Goal: Task Accomplishment & Management: Complete application form

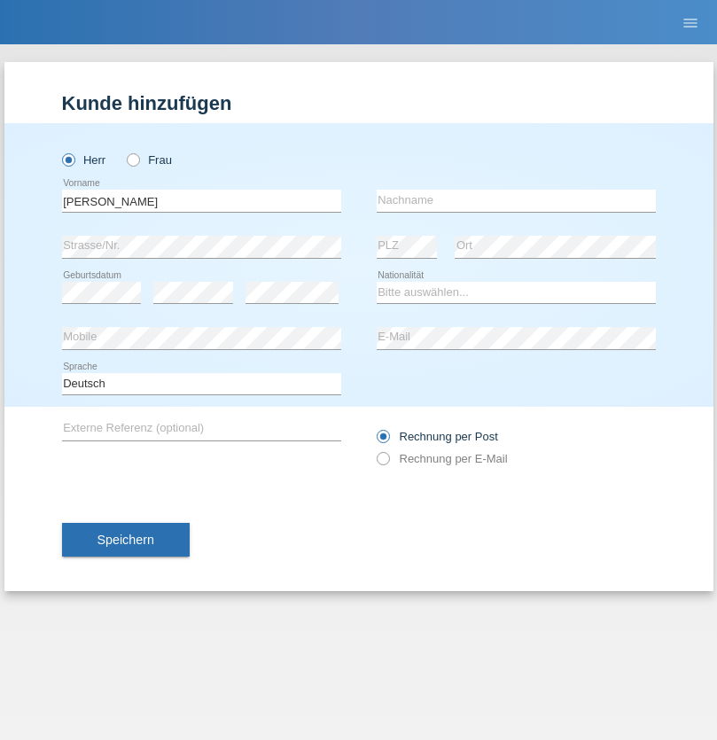
type input "David"
click at [516, 200] on input "text" at bounding box center [516, 201] width 279 height 22
type input "Senn"
select select "CH"
select select "en"
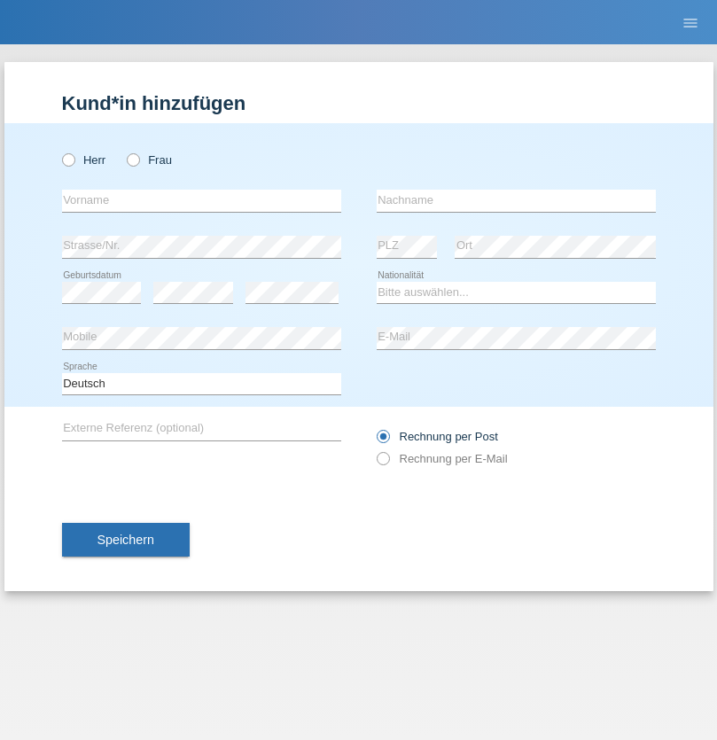
radio input "true"
click at [201, 200] on input "text" at bounding box center [201, 201] width 279 height 22
type input "Milijana"
click at [516, 200] on input "text" at bounding box center [516, 201] width 279 height 22
type input "Radanovic"
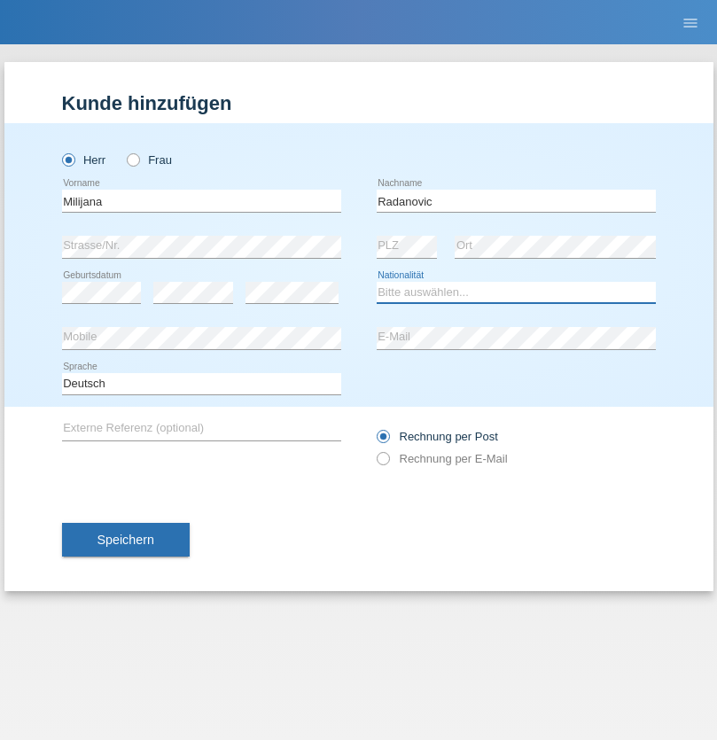
select select "ES"
select select "C"
select select "17"
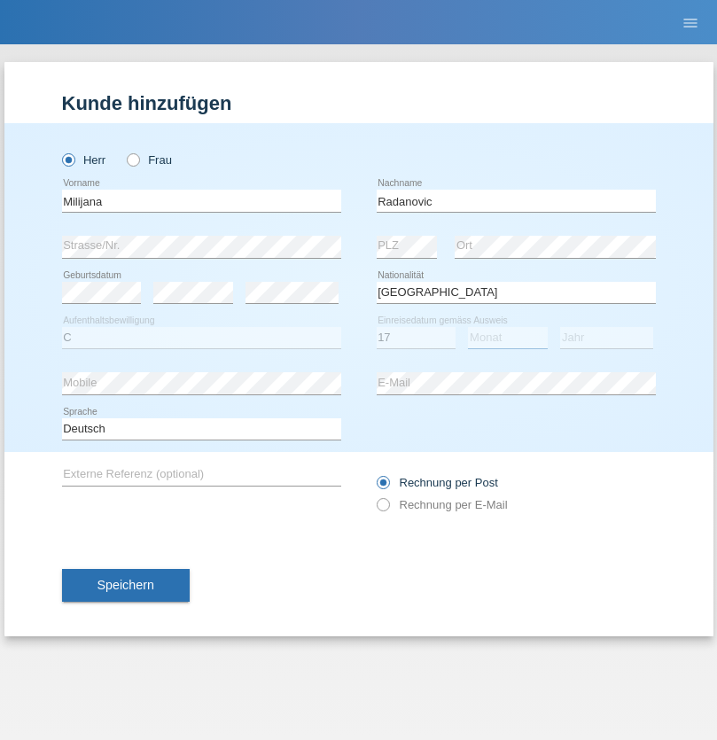
select select "05"
select select "1990"
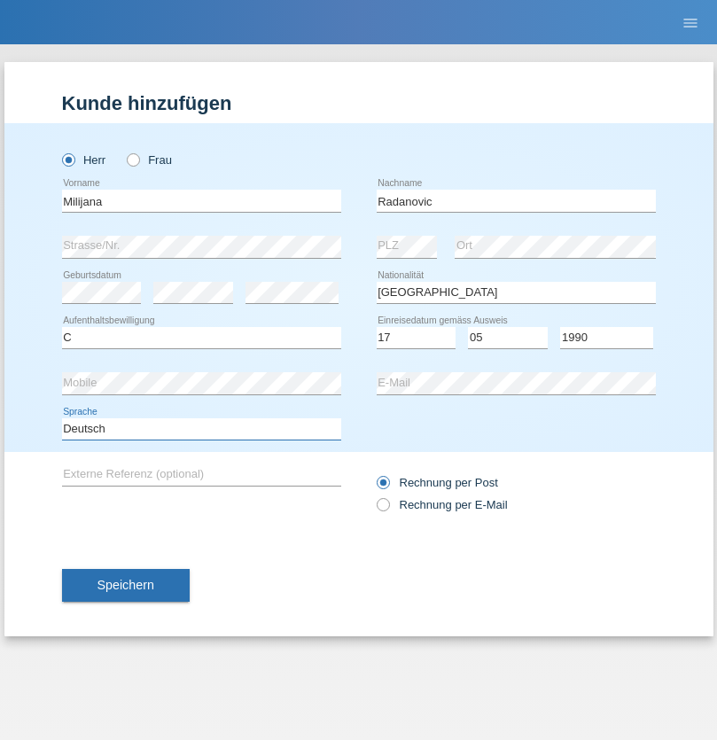
select select "en"
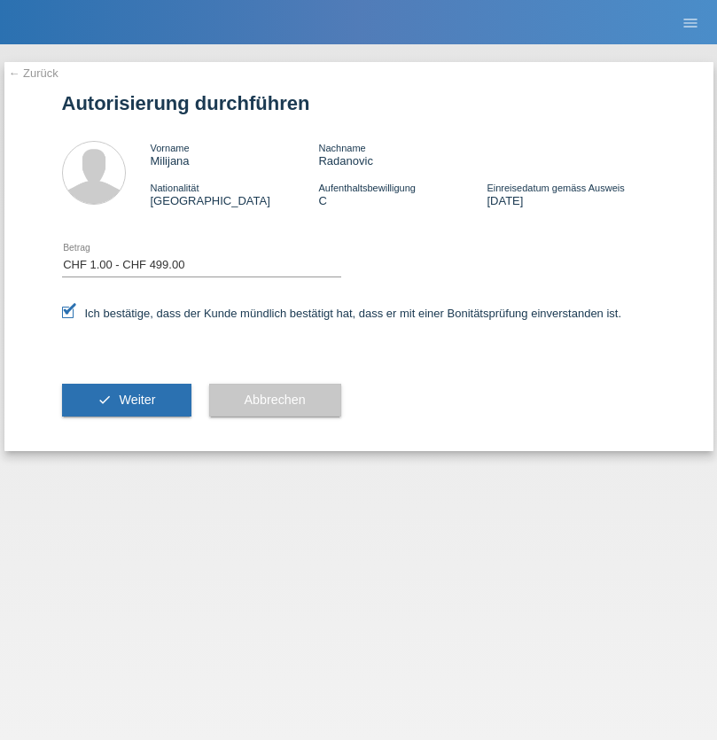
select select "1"
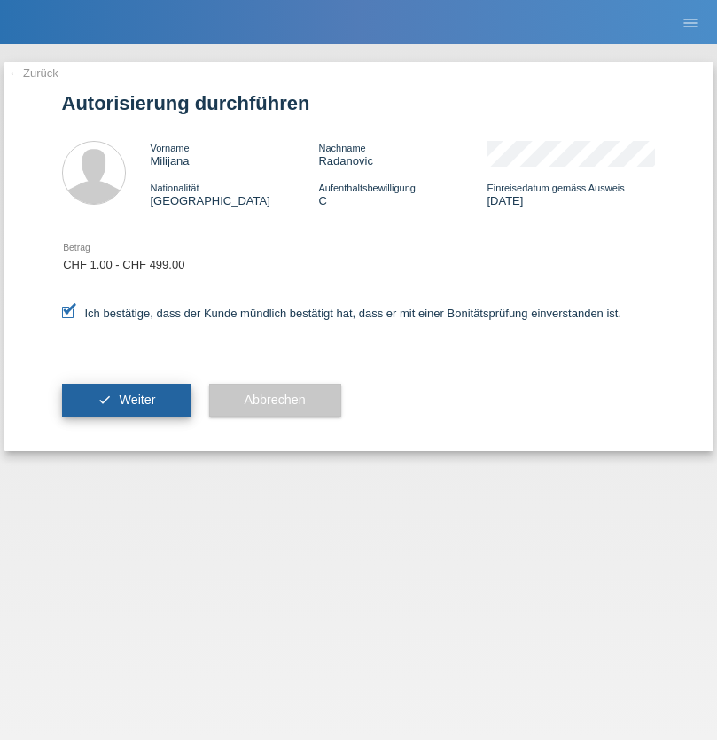
click at [126, 400] on span "Weiter" at bounding box center [137, 400] width 36 height 14
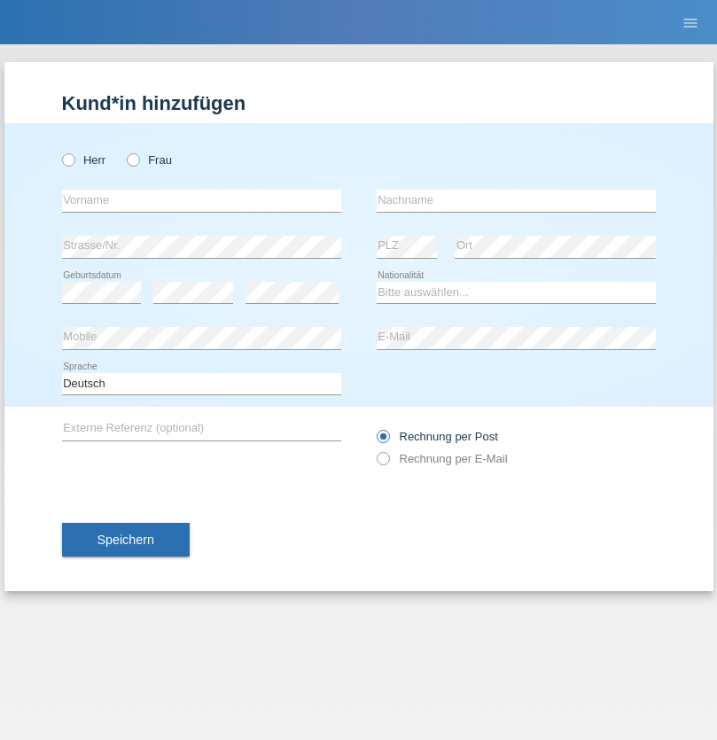
radio input "true"
click at [201, 200] on input "text" at bounding box center [201, 201] width 279 height 22
type input "Ziberi"
click at [516, 200] on input "text" at bounding box center [516, 201] width 279 height 22
type input "Ziber"
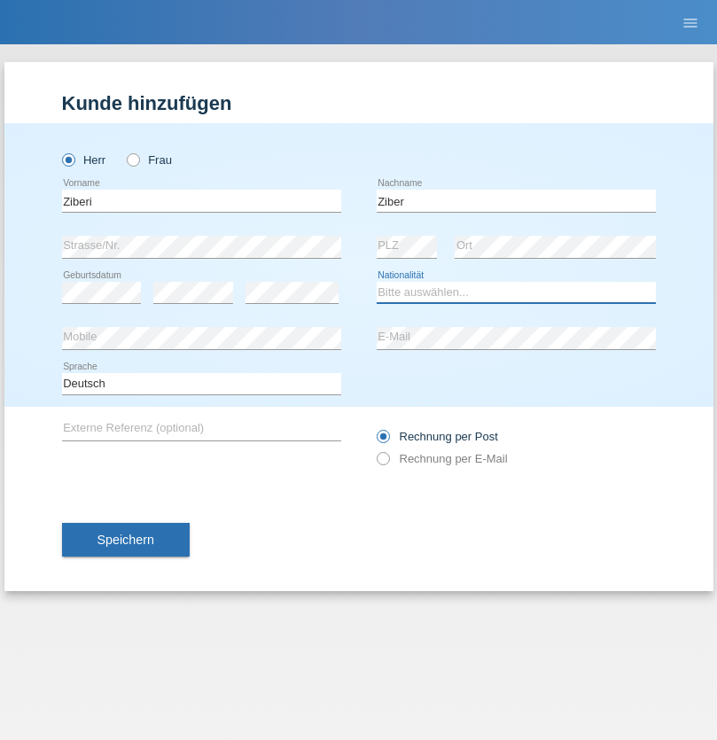
select select "CH"
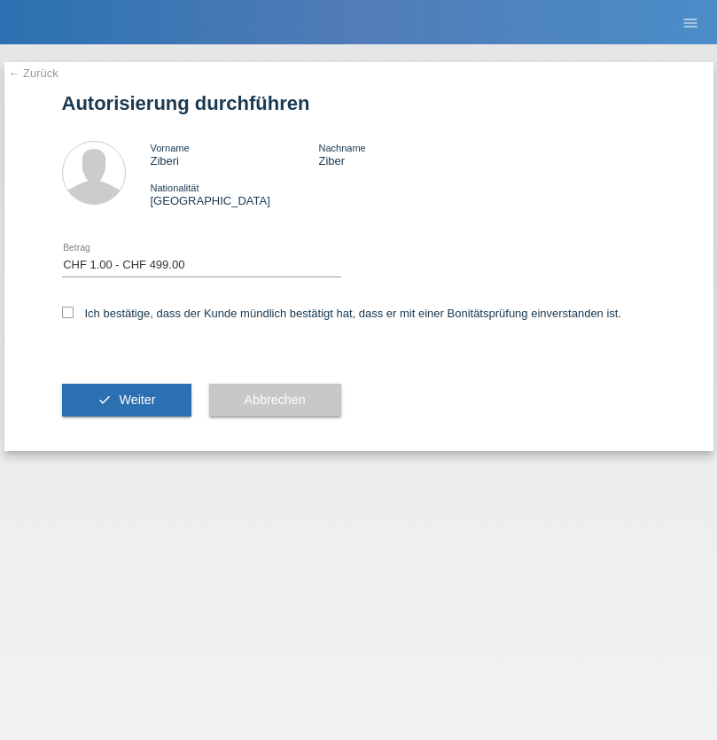
select select "1"
checkbox input "true"
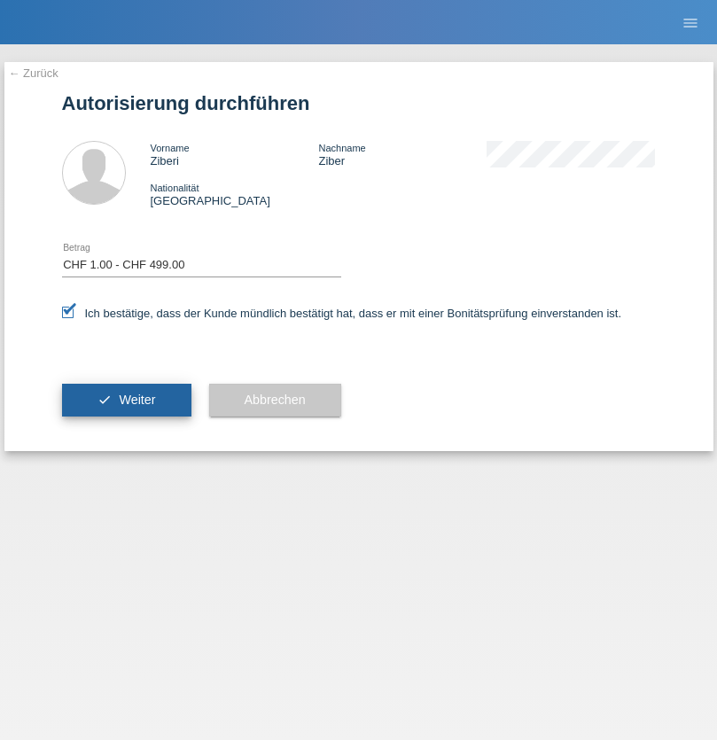
click at [126, 400] on span "Weiter" at bounding box center [137, 400] width 36 height 14
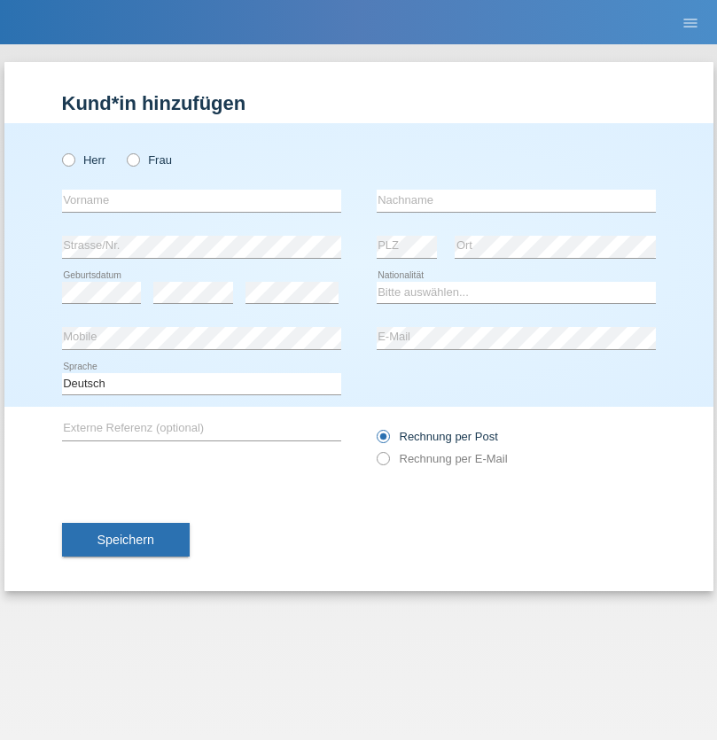
radio input "true"
select select "DE"
select select "C"
select select "07"
select select "11"
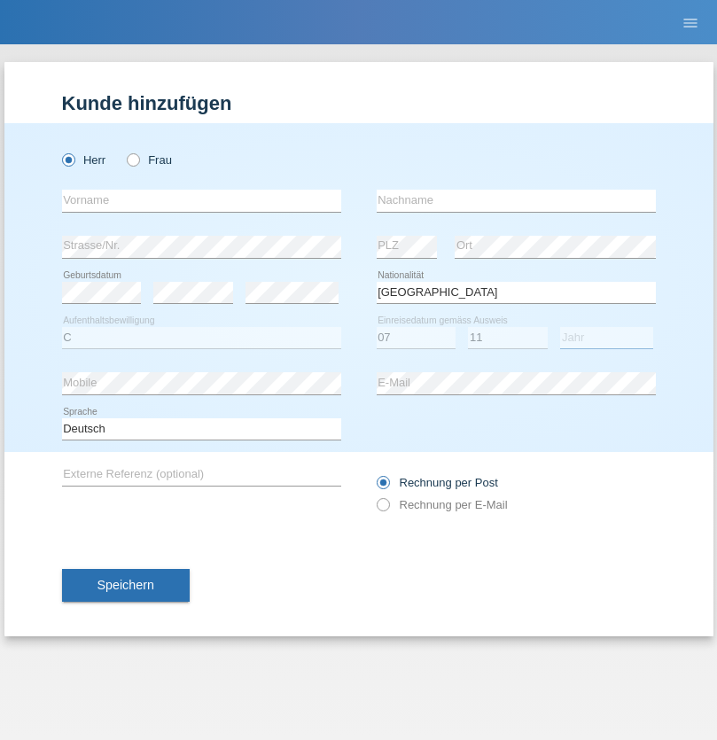
select select "1972"
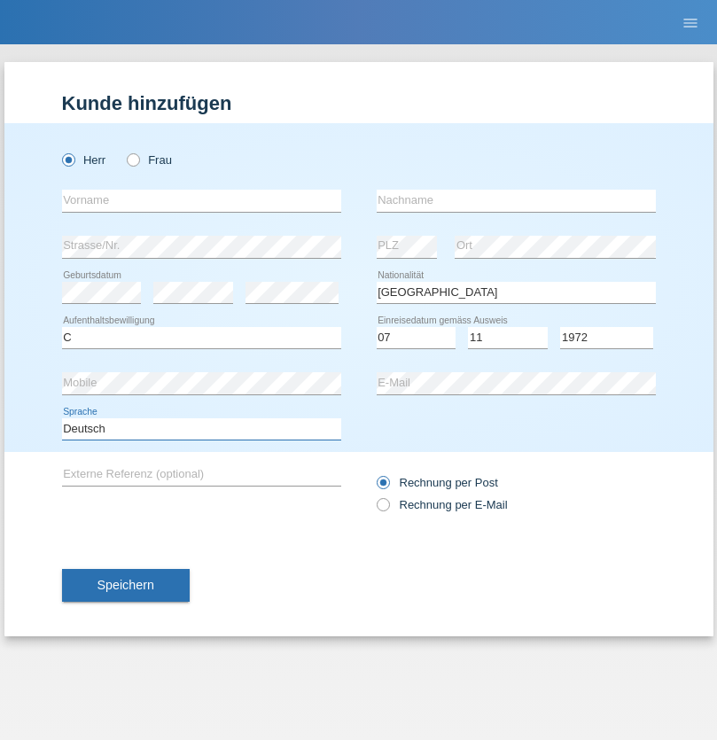
select select "en"
